Goal: Task Accomplishment & Management: Manage account settings

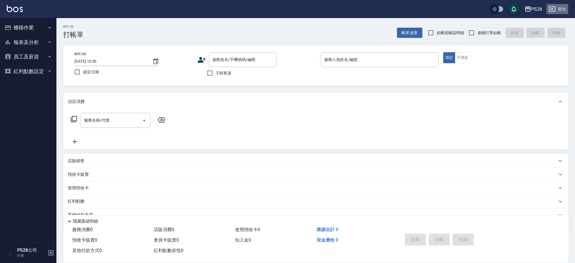
click at [561, 11] on button "登出" at bounding box center [558, 9] width 22 height 10
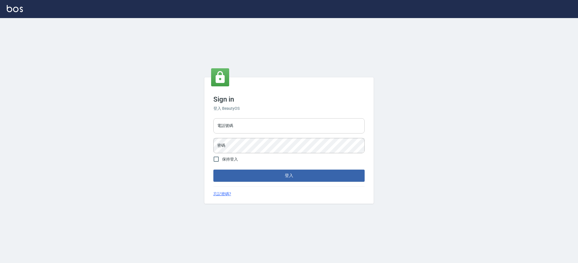
click at [243, 124] on input "電話號碼" at bounding box center [288, 125] width 151 height 15
type input "0980410316"
click at [213, 170] on button "登入" at bounding box center [288, 176] width 151 height 12
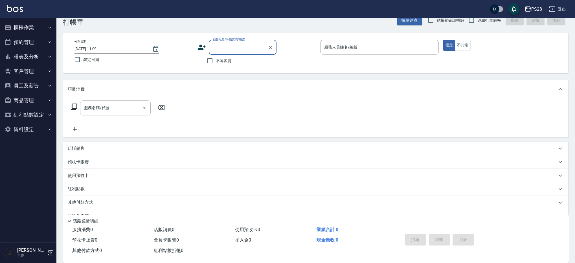
scroll to position [26, 0]
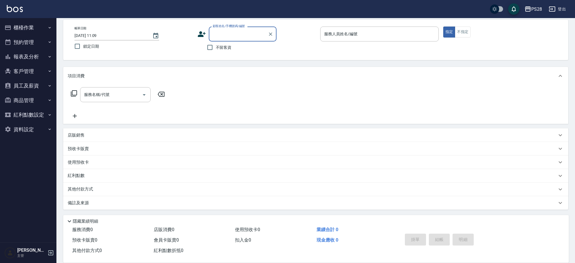
click at [32, 57] on button "報表及分析" at bounding box center [28, 56] width 52 height 15
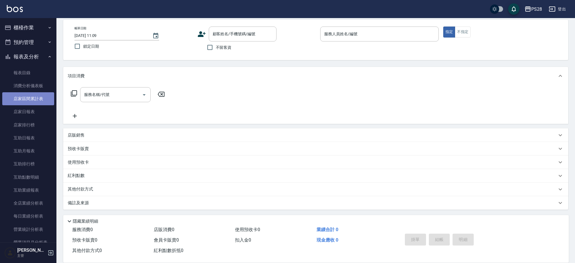
click at [39, 98] on link "店家區間累計表" at bounding box center [28, 98] width 52 height 13
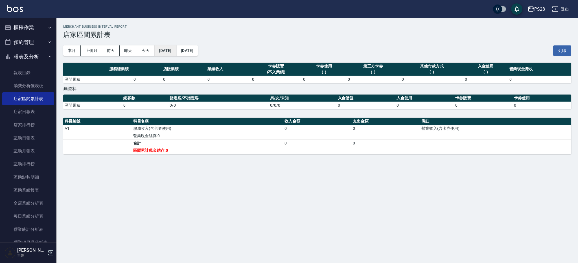
click at [169, 52] on button "[DATE]" at bounding box center [165, 50] width 22 height 10
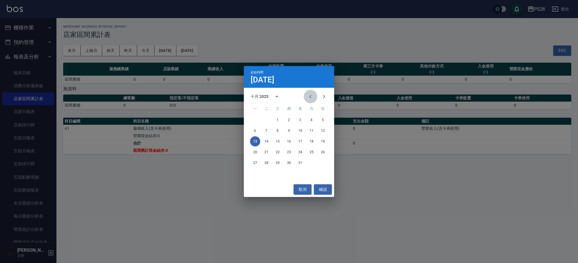
click at [316, 96] on button "Previous month" at bounding box center [311, 97] width 14 height 14
click at [330, 97] on button "Next month" at bounding box center [324, 97] width 14 height 14
click at [267, 132] on button "7" at bounding box center [266, 131] width 10 height 10
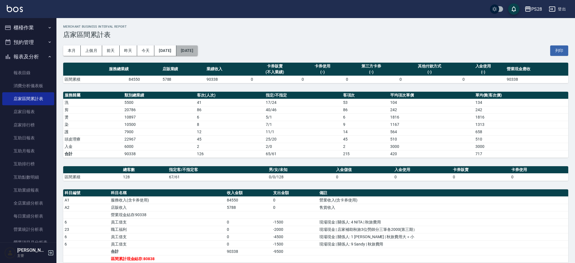
click at [198, 52] on button "[DATE]" at bounding box center [186, 50] width 21 height 10
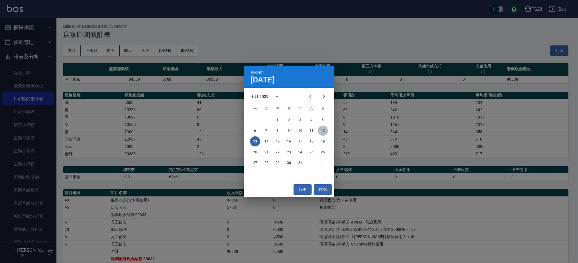
click at [325, 132] on button "12" at bounding box center [323, 131] width 10 height 10
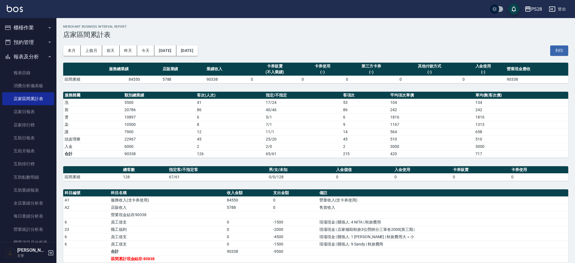
scroll to position [15, 0]
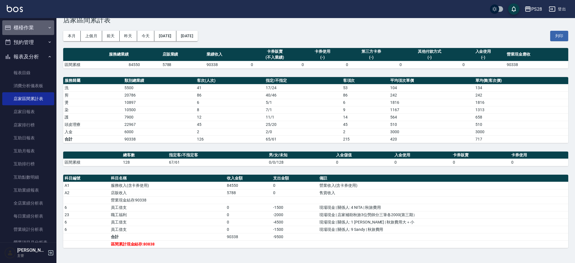
click at [42, 25] on button "櫃檯作業" at bounding box center [28, 27] width 52 height 15
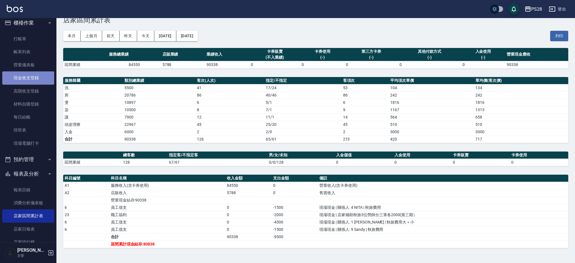
scroll to position [4, 0]
click at [28, 76] on link "現金收支登錄" at bounding box center [28, 78] width 52 height 13
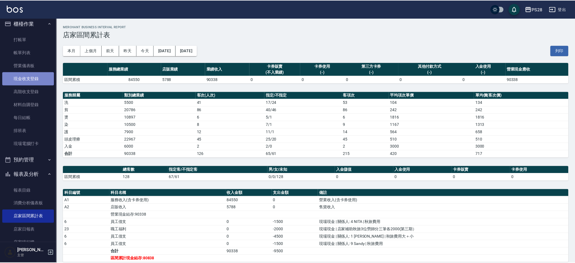
scroll to position [6, 0]
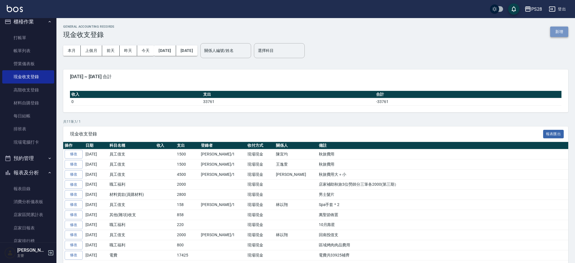
click at [558, 28] on button "新增" at bounding box center [560, 32] width 18 height 10
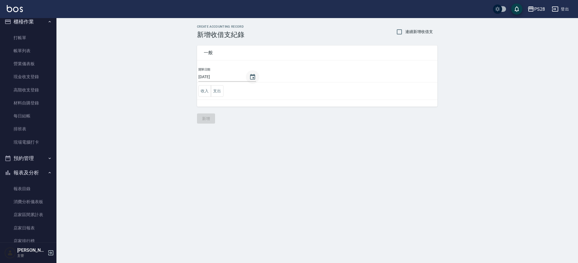
click at [250, 79] on icon "Choose date, selected date is 2025-10-13" at bounding box center [252, 77] width 5 height 6
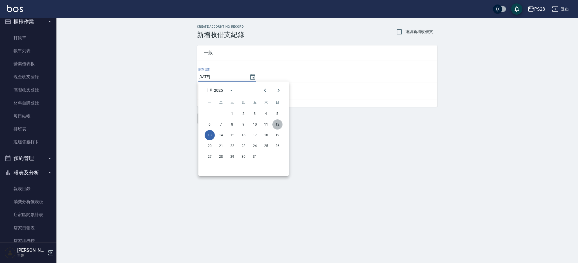
click at [280, 123] on button "12" at bounding box center [277, 124] width 10 height 10
type input "[DATE]"
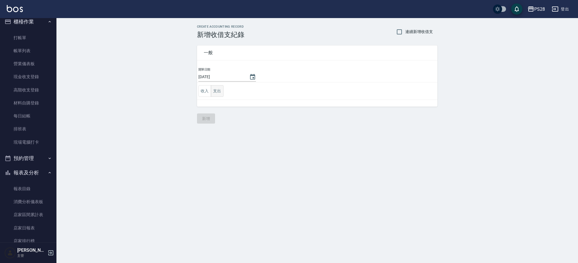
click at [214, 92] on button "支出" at bounding box center [217, 91] width 13 height 12
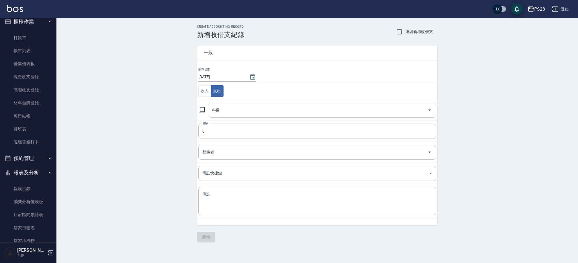
click at [225, 109] on input "科目" at bounding box center [318, 110] width 215 height 10
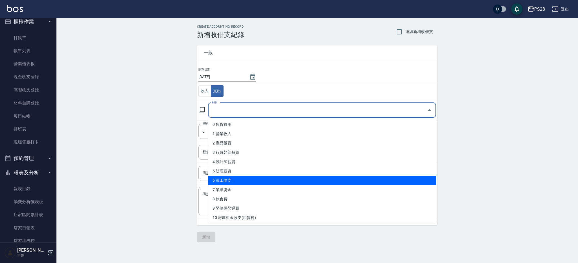
click at [250, 182] on li "6 員工借支" at bounding box center [322, 180] width 228 height 9
type input "6 員工借支"
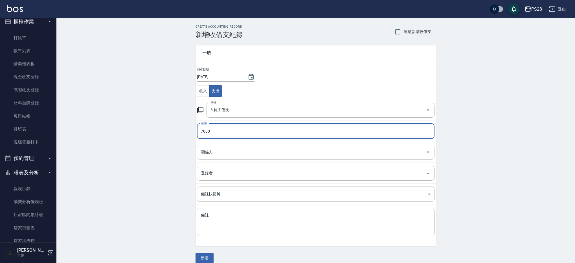
type input "7000"
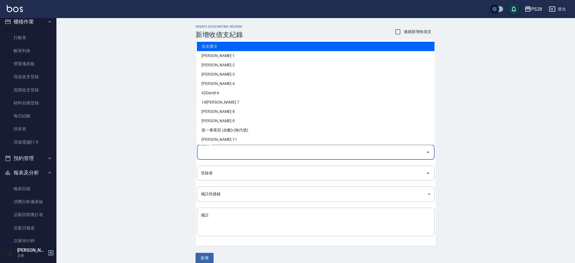
click at [234, 152] on input "關係人" at bounding box center [312, 152] width 224 height 10
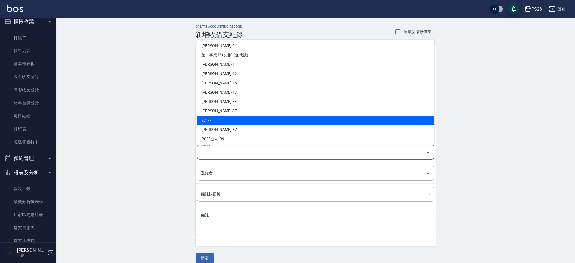
scroll to position [77, 0]
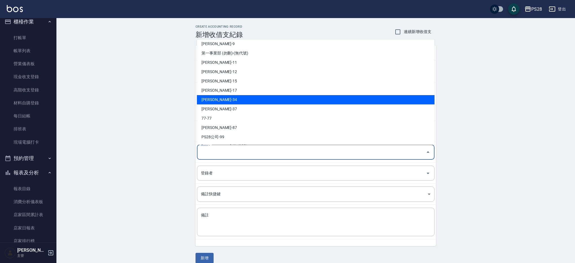
click at [225, 99] on li "林以翔-34" at bounding box center [316, 99] width 238 height 9
type input "林以翔-34"
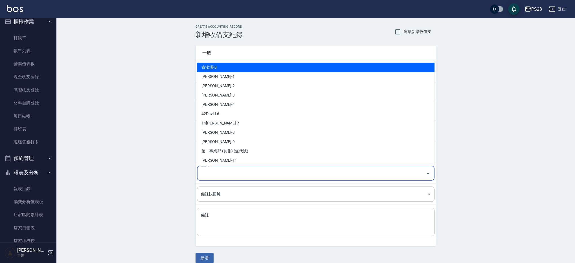
click at [231, 176] on input "登錄者" at bounding box center [312, 173] width 224 height 10
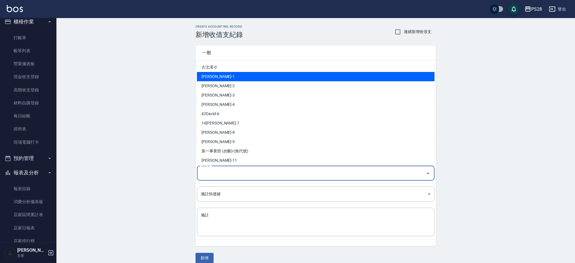
click at [221, 80] on li "鄭帥-1" at bounding box center [316, 76] width 238 height 9
type input "鄭帥-1"
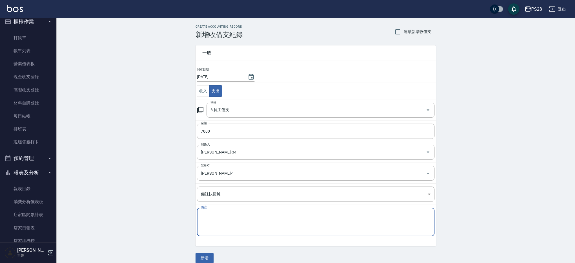
click at [278, 217] on textarea "備註" at bounding box center [316, 222] width 230 height 19
type textarea "秋旅費用"
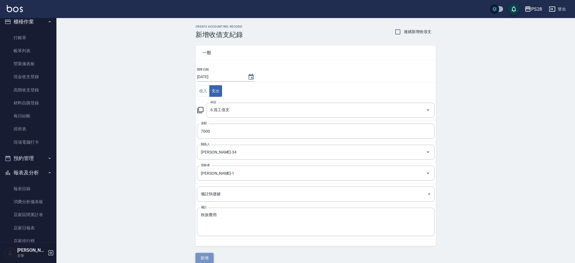
click at [213, 256] on button "新增" at bounding box center [205, 258] width 18 height 10
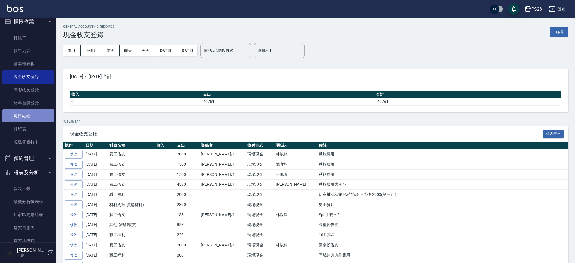
click at [32, 118] on link "每日結帳" at bounding box center [28, 116] width 52 height 13
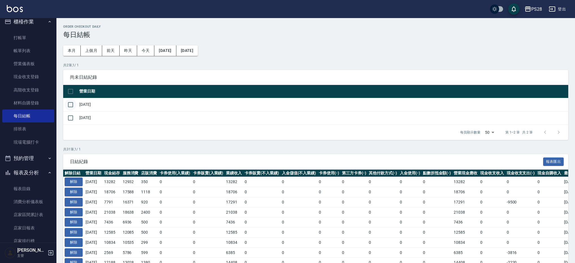
click at [69, 104] on input "checkbox" at bounding box center [71, 105] width 12 height 12
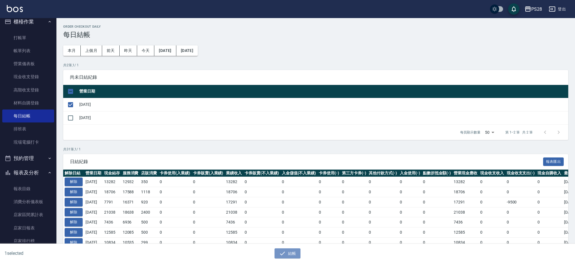
drag, startPoint x: 294, startPoint y: 254, endPoint x: 293, endPoint y: 244, distance: 9.9
click at [294, 254] on button "結帳" at bounding box center [288, 253] width 26 height 10
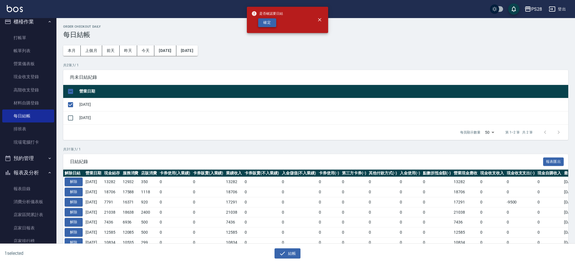
click at [269, 23] on button "確定" at bounding box center [267, 22] width 18 height 9
checkbox input "false"
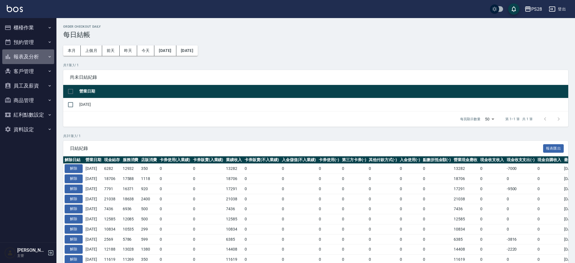
click at [27, 57] on button "報表及分析" at bounding box center [28, 56] width 52 height 15
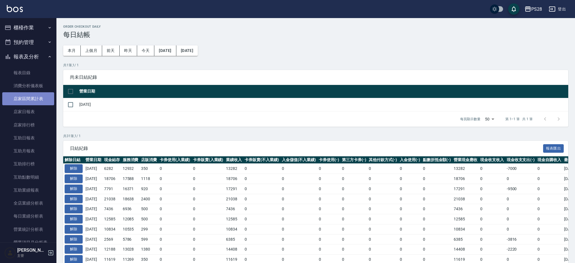
click at [42, 99] on link "店家區間累計表" at bounding box center [28, 98] width 52 height 13
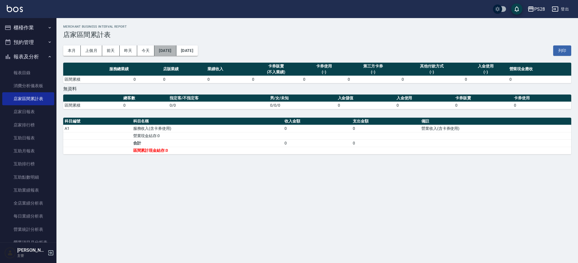
click at [176, 51] on button "[DATE]" at bounding box center [165, 50] width 22 height 10
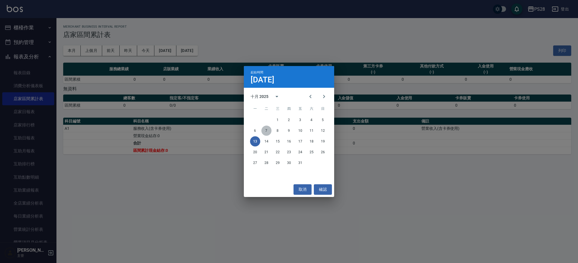
click at [268, 132] on button "7" at bounding box center [266, 131] width 10 height 10
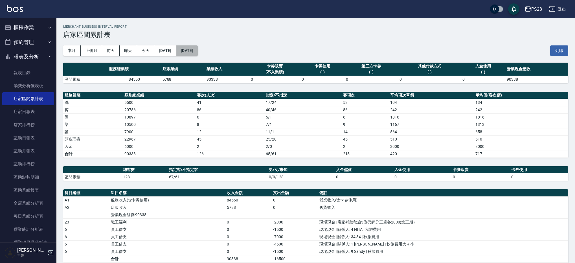
click at [198, 51] on button "[DATE]" at bounding box center [186, 50] width 21 height 10
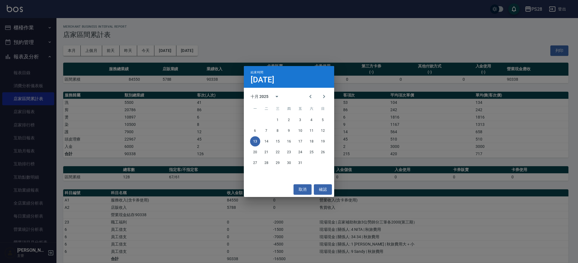
drag, startPoint x: 342, startPoint y: 47, endPoint x: 255, endPoint y: 50, distance: 87.0
click at [342, 47] on div "結束時間 [DATE] 十月 2025 一 二 三 四 五 六 日 1 2 3 4 5 6 7 8 9 10 11 12 13 14 15 16 17 18 …" at bounding box center [289, 131] width 578 height 263
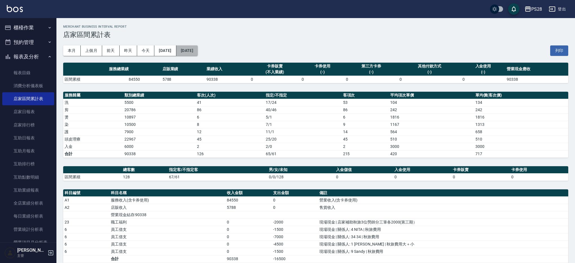
click at [198, 50] on button "[DATE]" at bounding box center [186, 50] width 21 height 10
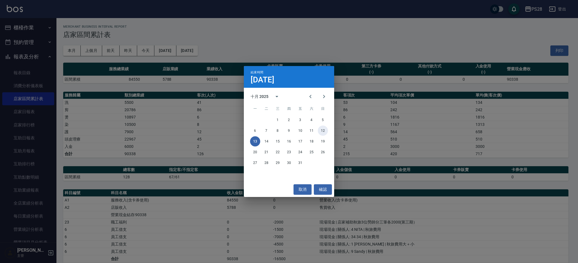
drag, startPoint x: 322, startPoint y: 130, endPoint x: 324, endPoint y: 119, distance: 11.2
click at [322, 130] on button "12" at bounding box center [323, 131] width 10 height 10
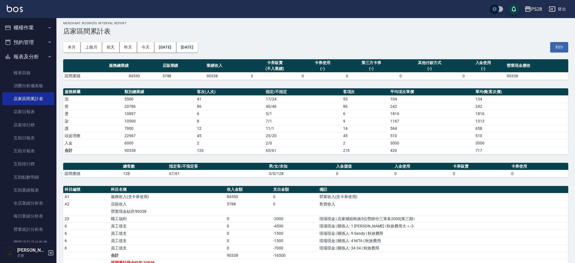
scroll to position [22, 0]
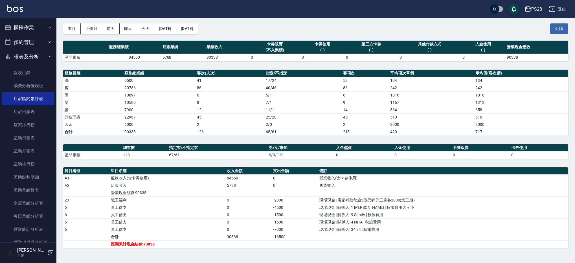
click at [27, 25] on button "櫃檯作業" at bounding box center [28, 27] width 52 height 15
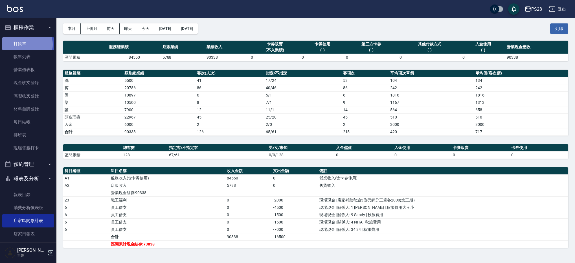
click at [26, 44] on link "打帳單" at bounding box center [28, 43] width 52 height 13
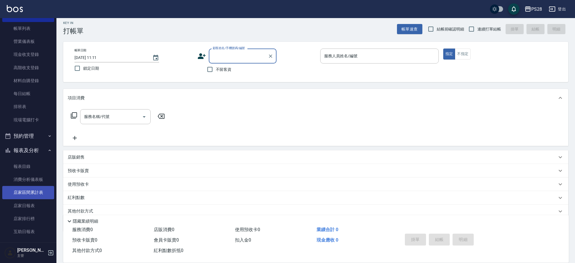
scroll to position [35, 0]
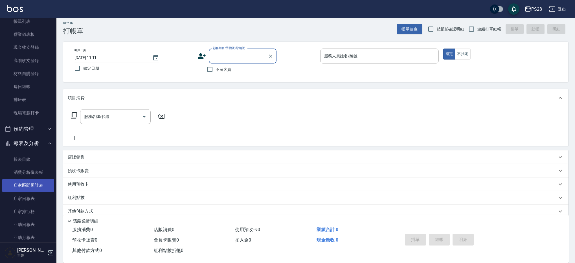
click at [36, 183] on link "店家區間累計表" at bounding box center [28, 185] width 52 height 13
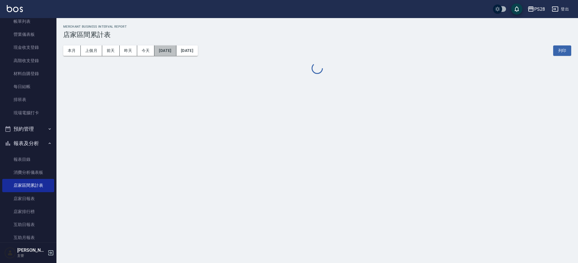
click at [175, 50] on button "[DATE]" at bounding box center [165, 50] width 22 height 10
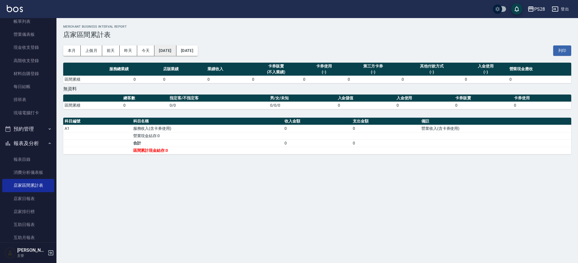
click at [160, 46] on button "[DATE]" at bounding box center [165, 50] width 22 height 10
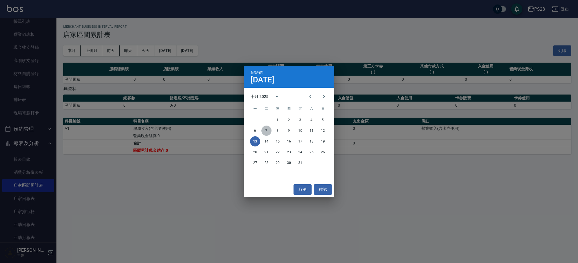
click at [268, 131] on button "7" at bounding box center [266, 131] width 10 height 10
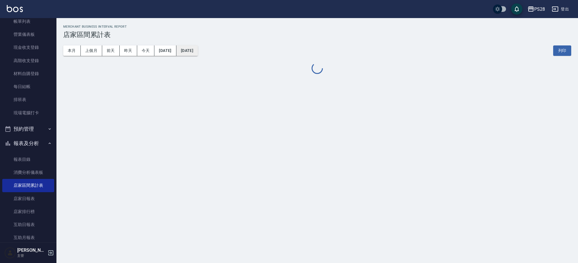
click at [198, 52] on button "[DATE]" at bounding box center [186, 50] width 21 height 10
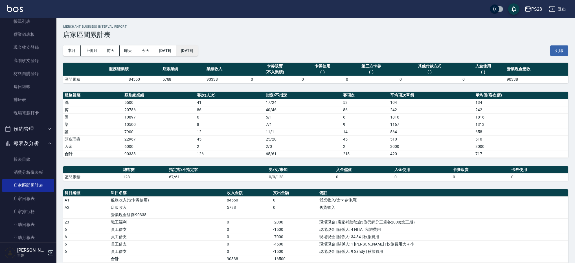
click at [198, 50] on button "[DATE]" at bounding box center [186, 50] width 21 height 10
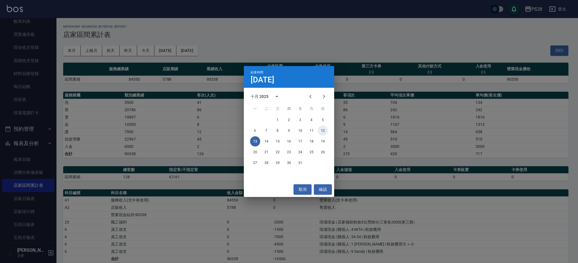
click at [324, 132] on button "12" at bounding box center [323, 131] width 10 height 10
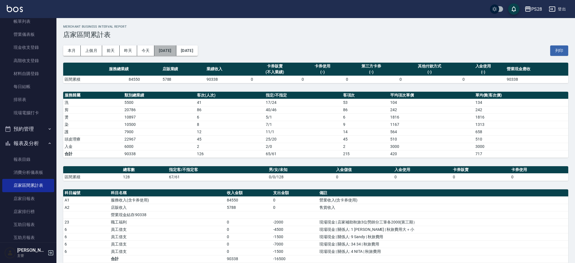
click at [176, 51] on button "[DATE]" at bounding box center [165, 50] width 22 height 10
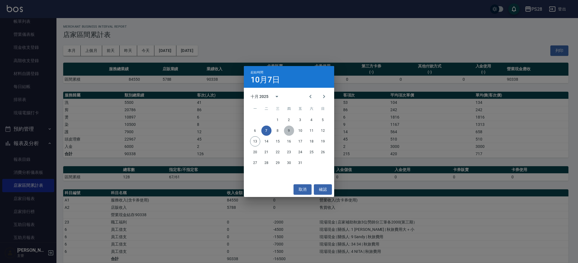
click at [291, 132] on button "9" at bounding box center [289, 131] width 10 height 10
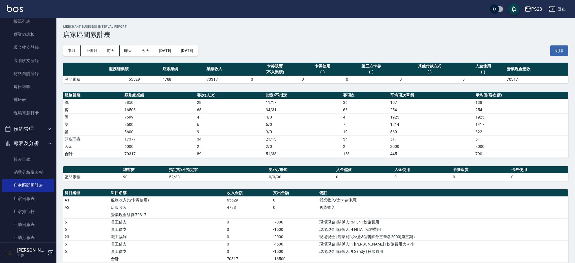
scroll to position [22, 0]
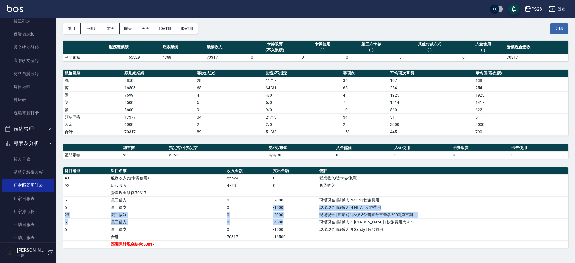
drag, startPoint x: 272, startPoint y: 206, endPoint x: 281, endPoint y: 225, distance: 20.5
click at [281, 225] on tbody "A1 服務收入(含卡券使用) 65529 0 營業收入(含卡券使用) A2 店販收入 4788 0 售貨收入 營業現金結存:70317 6 員工借支 0 -7…" at bounding box center [315, 210] width 505 height 73
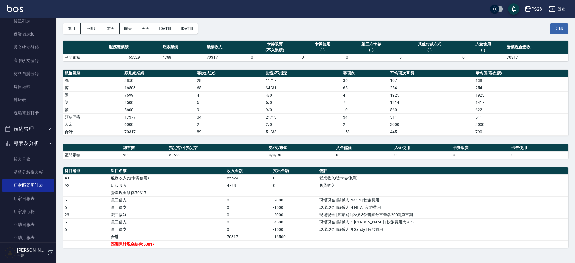
click at [282, 226] on td "-1500" at bounding box center [295, 229] width 46 height 7
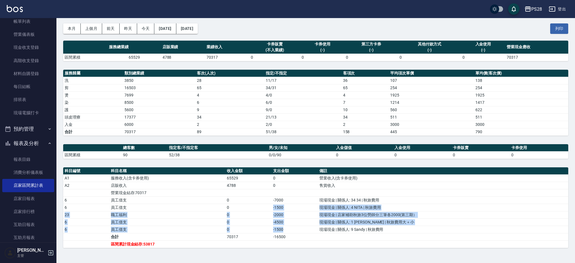
drag, startPoint x: 283, startPoint y: 230, endPoint x: 273, endPoint y: 207, distance: 24.8
click at [273, 207] on tbody "A1 服務收入(含卡券使用) 65529 0 營業收入(含卡券使用) A2 店販收入 4788 0 售貨收入 營業現金結存:70317 6 員工借支 0 -7…" at bounding box center [315, 210] width 505 height 73
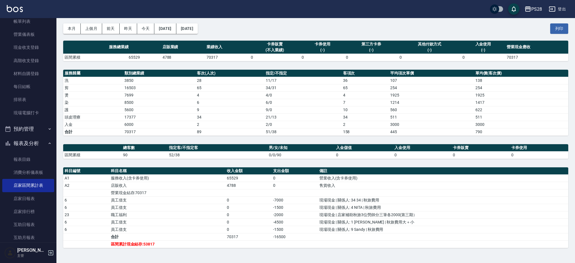
click at [279, 212] on td "-2000" at bounding box center [295, 214] width 46 height 7
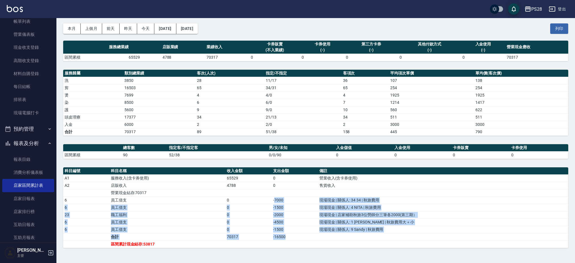
drag, startPoint x: 284, startPoint y: 237, endPoint x: 289, endPoint y: 207, distance: 30.0
click at [275, 199] on tbody "A1 服務收入(含卡券使用) 65529 0 營業收入(含卡券使用) A2 店販收入 4788 0 售貨收入 營業現金結存:70317 6 員工借支 0 -7…" at bounding box center [315, 210] width 505 height 73
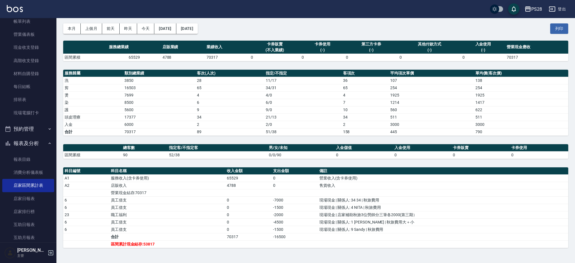
click at [297, 211] on td "-2000" at bounding box center [295, 214] width 46 height 7
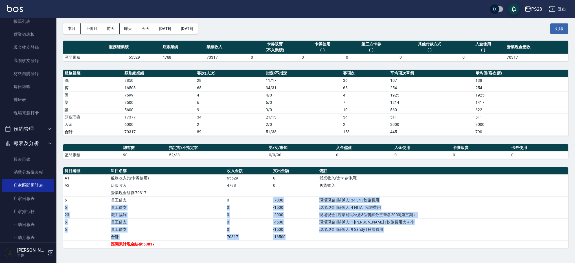
drag, startPoint x: 272, startPoint y: 199, endPoint x: 287, endPoint y: 234, distance: 37.7
click at [286, 239] on tbody "A1 服務收入(含卡券使用) 65529 0 營業收入(含卡券使用) A2 店販收入 4788 0 售貨收入 營業現金結存:70317 6 員工借支 0 -7…" at bounding box center [315, 210] width 505 height 73
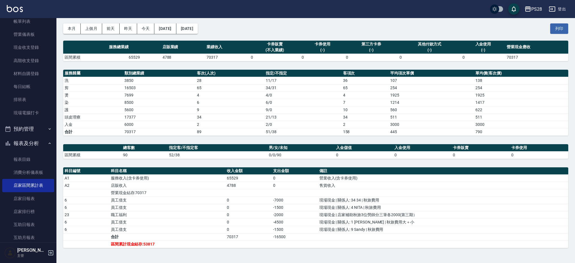
click at [291, 225] on td "-4500" at bounding box center [295, 222] width 46 height 7
click at [566, 8] on button "登出" at bounding box center [558, 9] width 22 height 10
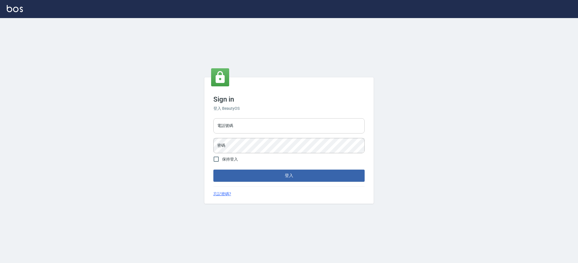
click at [258, 122] on input "電話號碼" at bounding box center [288, 125] width 151 height 15
type input "0426312798"
click at [213, 170] on button "登入" at bounding box center [288, 176] width 151 height 12
